Goal: Information Seeking & Learning: Learn about a topic

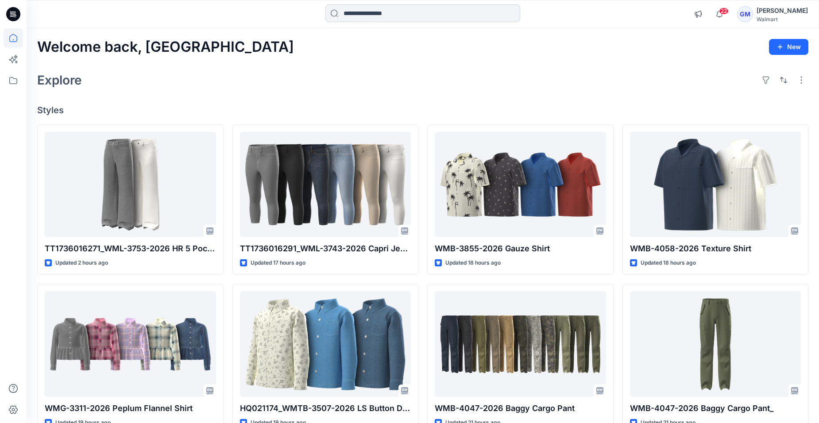
drag, startPoint x: 0, startPoint y: 0, endPoint x: 446, endPoint y: 15, distance: 446.1
click at [446, 15] on input at bounding box center [422, 13] width 195 height 18
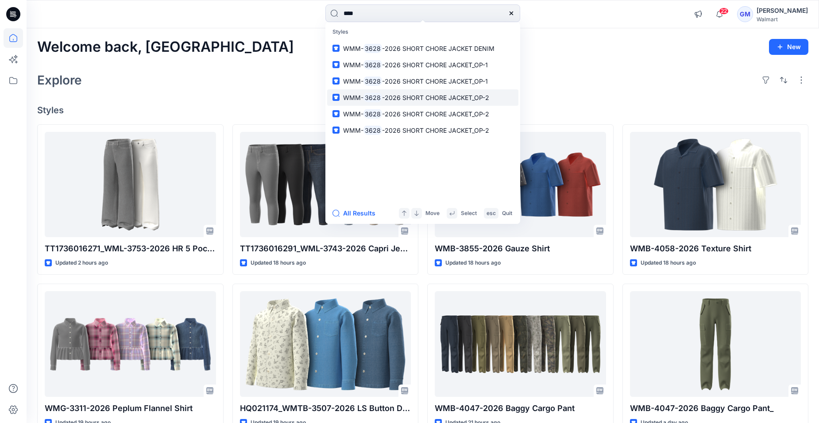
type input "****"
click at [413, 101] on span "-2026 SHORT CHORE JACKET_OP-2" at bounding box center [435, 98] width 107 height 8
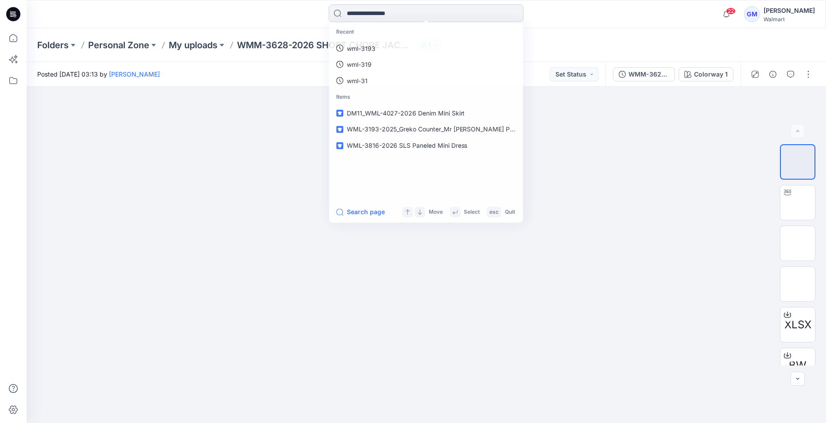
click at [366, 15] on input at bounding box center [426, 13] width 195 height 18
click at [368, 52] on link "3628" at bounding box center [425, 48] width 191 height 16
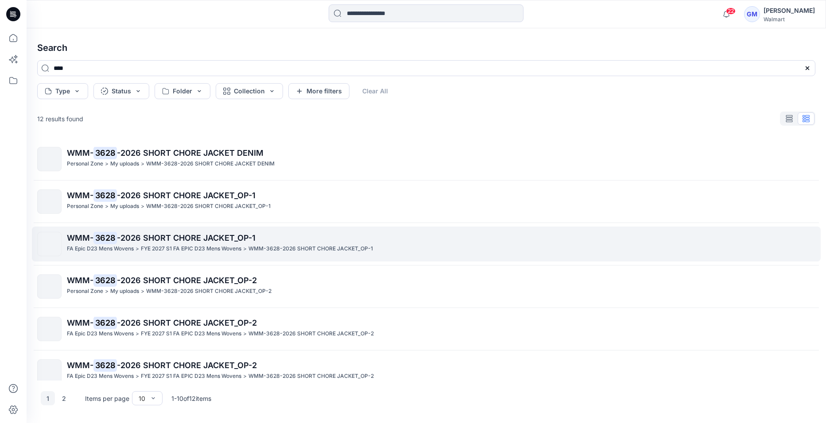
click at [99, 248] on p "FA Epic D23 Mens Wovens" at bounding box center [100, 248] width 67 height 9
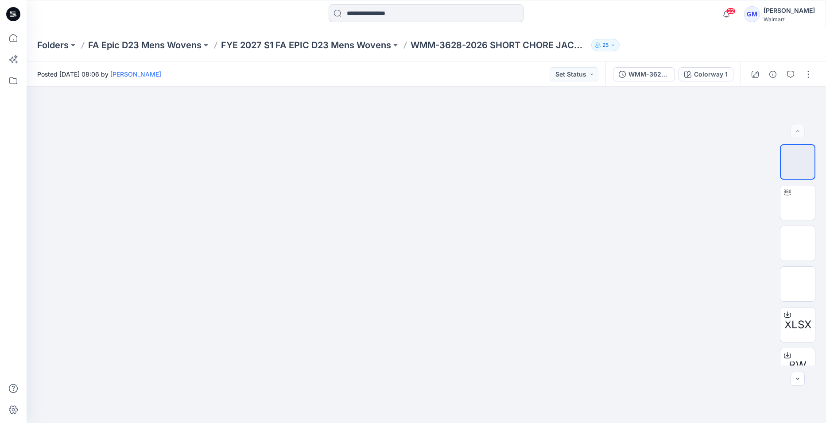
click at [370, 20] on input at bounding box center [426, 13] width 195 height 18
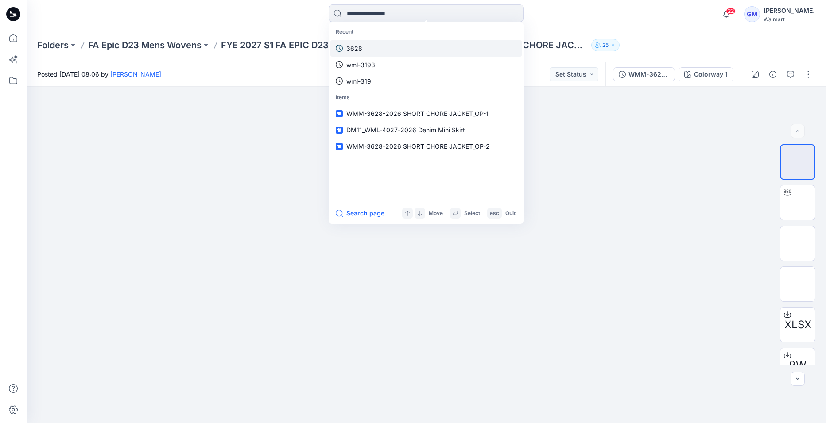
click at [365, 52] on link "3628" at bounding box center [425, 48] width 191 height 16
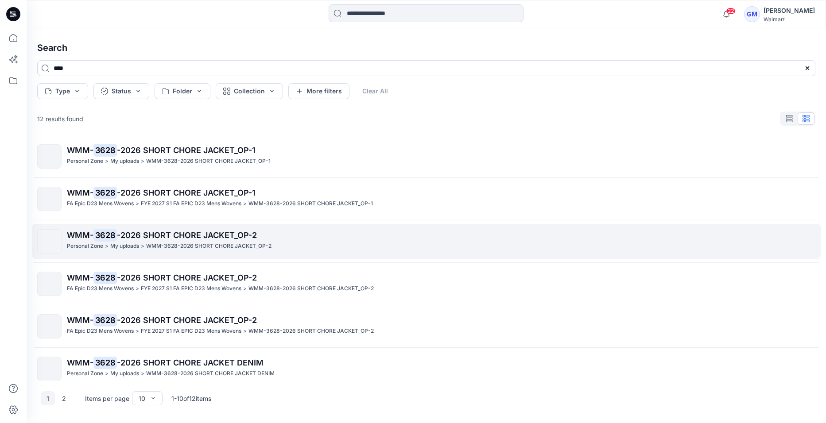
scroll to position [89, 0]
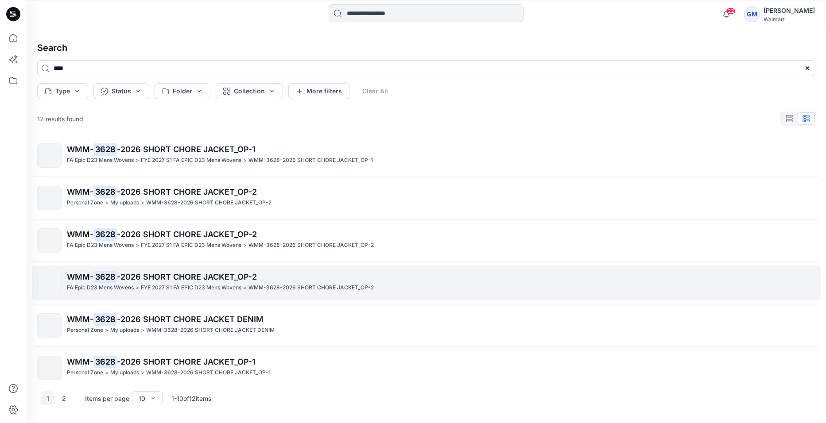
click at [170, 287] on p "FYE 2027 S1 FA EPIC D23 Mens Wovens" at bounding box center [191, 287] width 101 height 9
